Goal: Complete application form

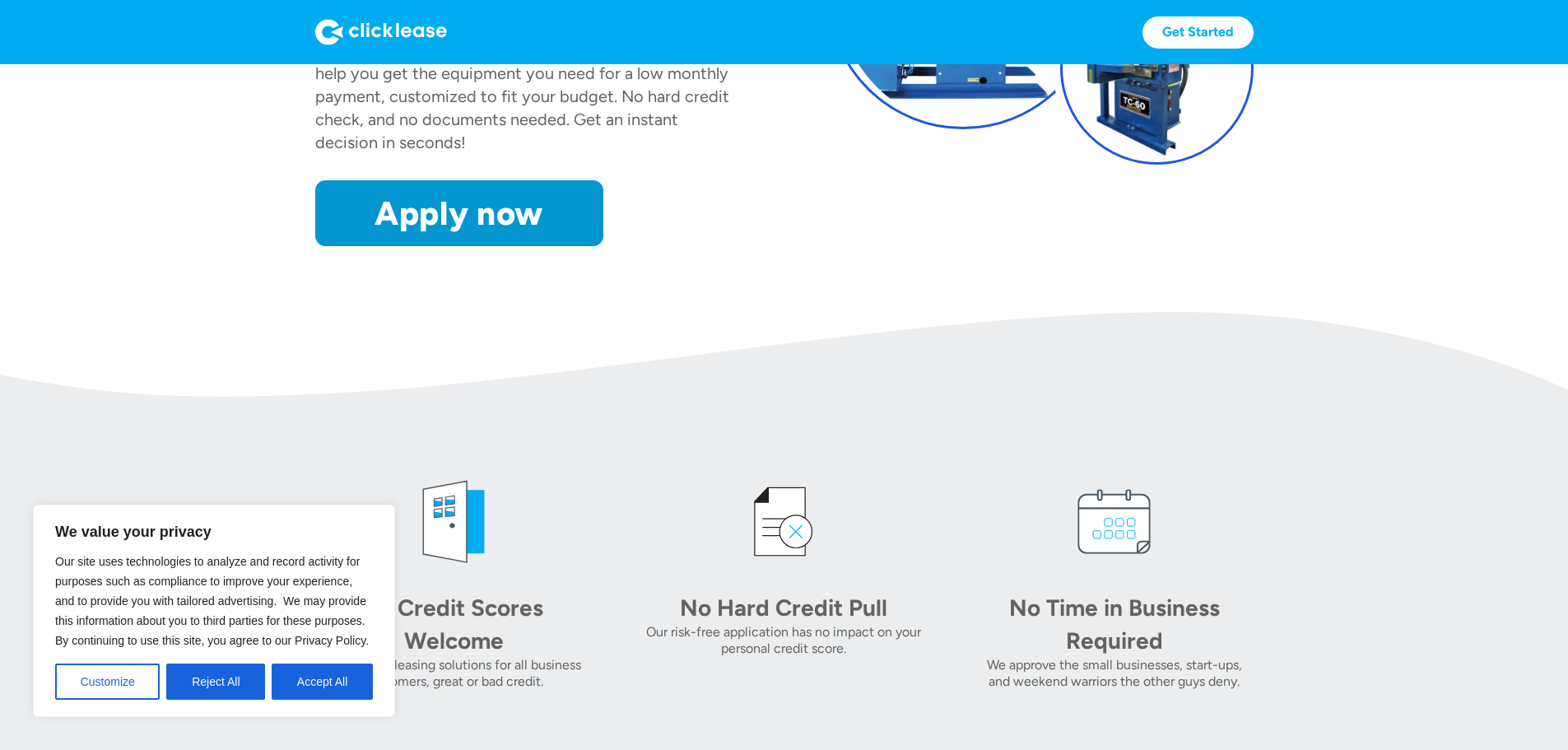
scroll to position [109, 0]
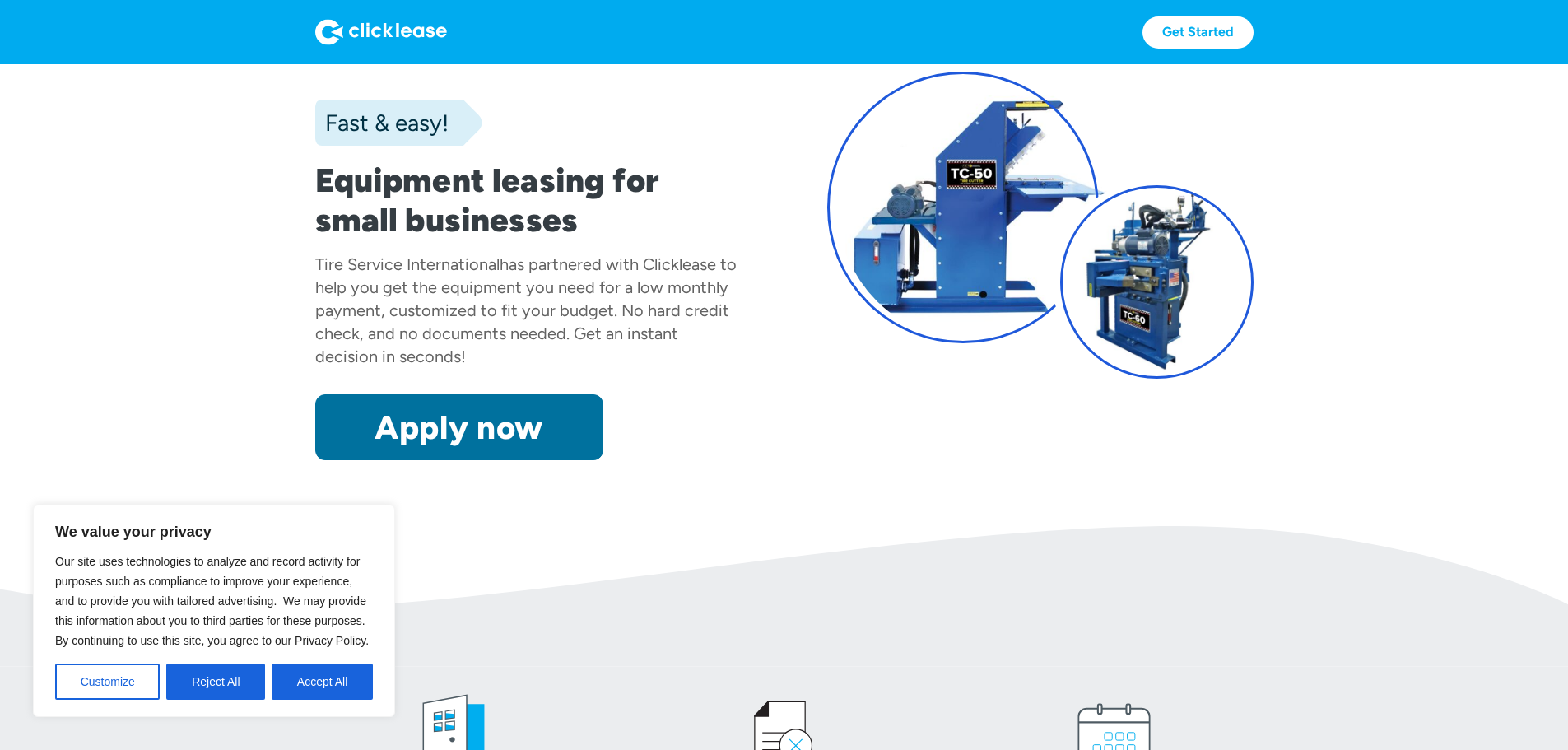
click at [441, 460] on link "Apply now" at bounding box center [458, 427] width 288 height 66
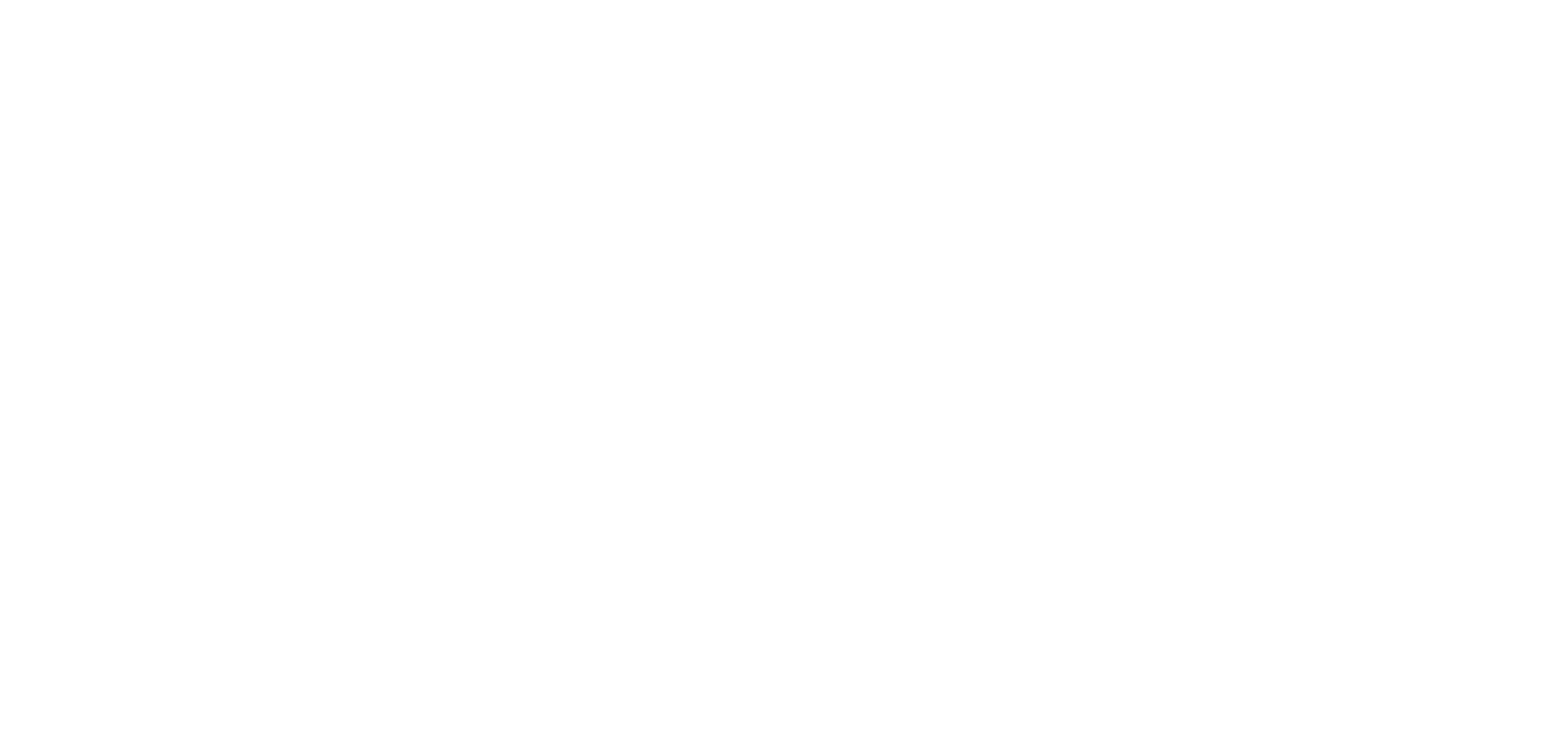
click at [322, 0] on html "LOGIN Email Password NEXT" at bounding box center [784, 0] width 1568 height 0
